Goal: Information Seeking & Learning: Learn about a topic

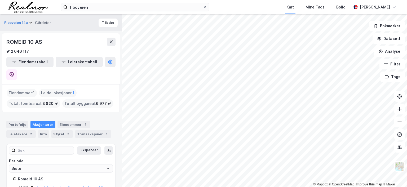
scroll to position [13, 0]
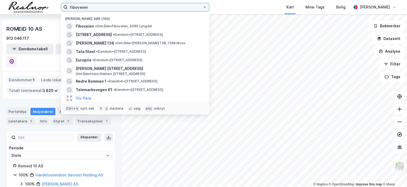
drag, startPoint x: 98, startPoint y: 7, endPoint x: 46, endPoint y: 6, distance: 52.5
click at [46, 6] on div "fiboveien Nylige søk (100) Fiboveien • Område • Fiboveien, [STREET_ADDRESS] • E…" at bounding box center [203, 7] width 407 height 14
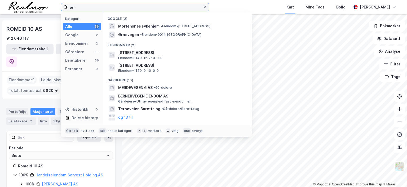
type input "æ"
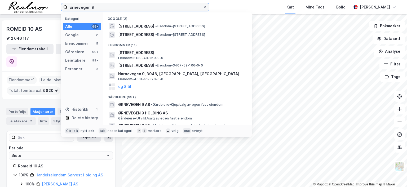
type input "ørnevegen 9"
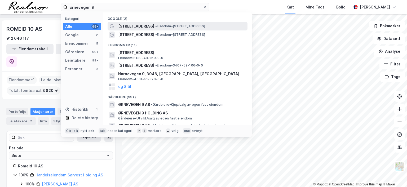
click at [161, 24] on span "• Eiendom • [STREET_ADDRESS]" at bounding box center [180, 26] width 50 height 4
